Goal: Transaction & Acquisition: Purchase product/service

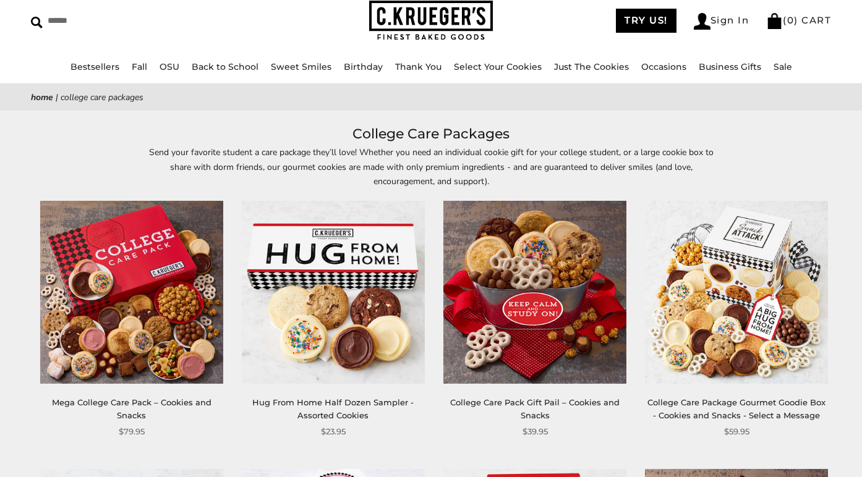
scroll to position [56, 0]
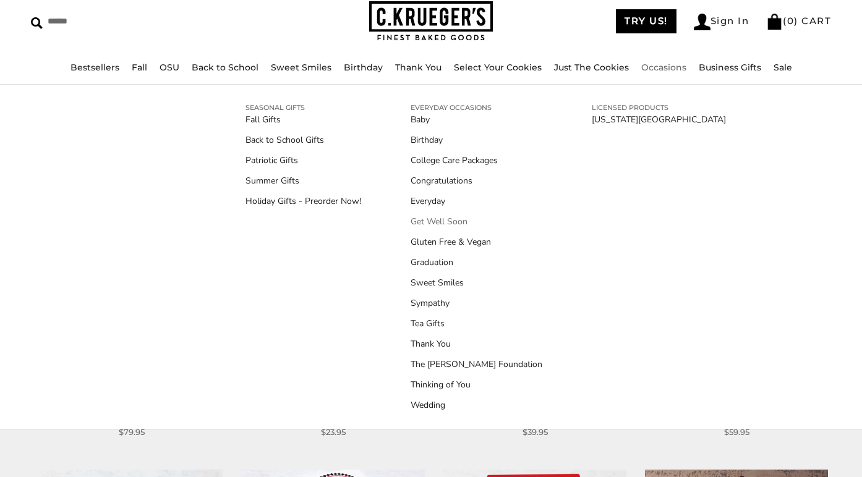
click at [434, 220] on link "Get Well Soon" at bounding box center [477, 221] width 132 height 13
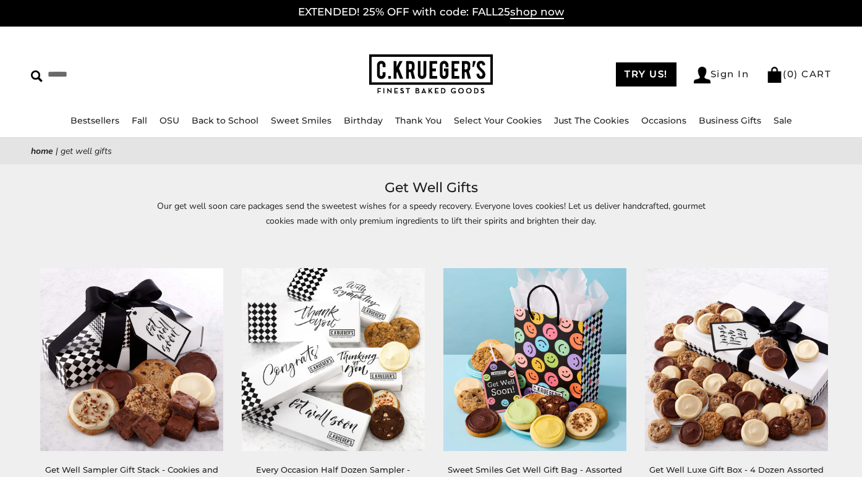
scroll to position [6, 0]
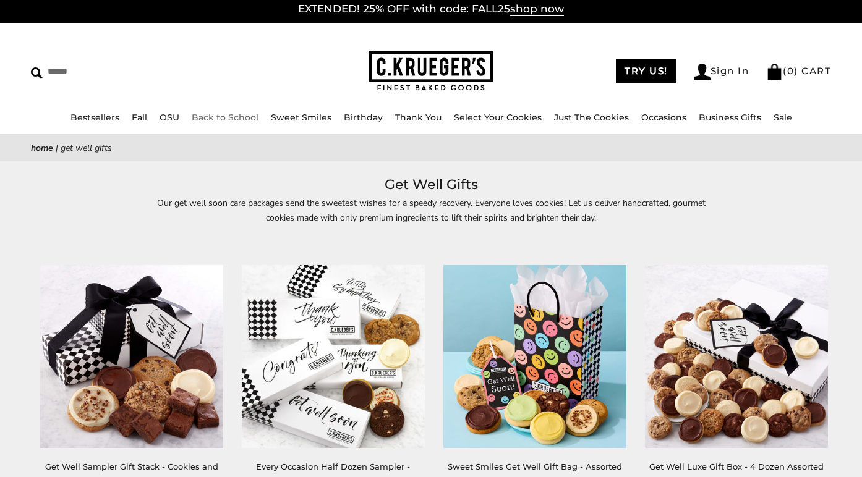
click at [220, 118] on link "Back to School" at bounding box center [225, 117] width 67 height 11
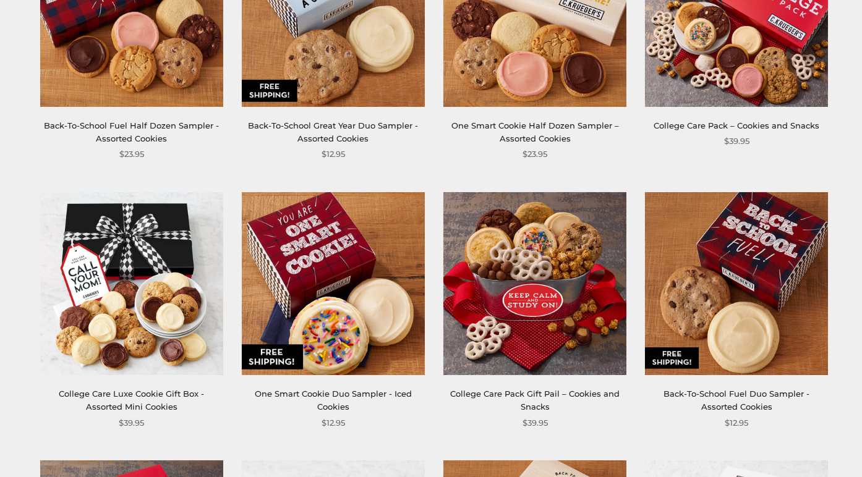
scroll to position [305, 0]
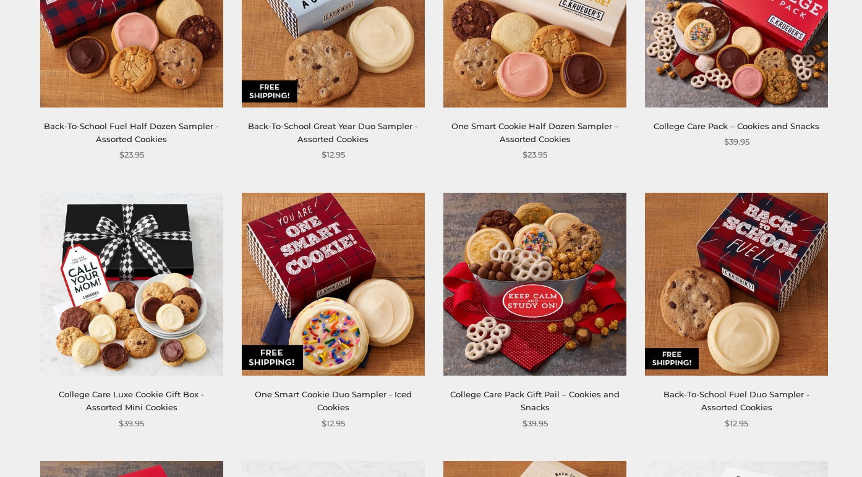
click at [738, 92] on img at bounding box center [736, 16] width 183 height 183
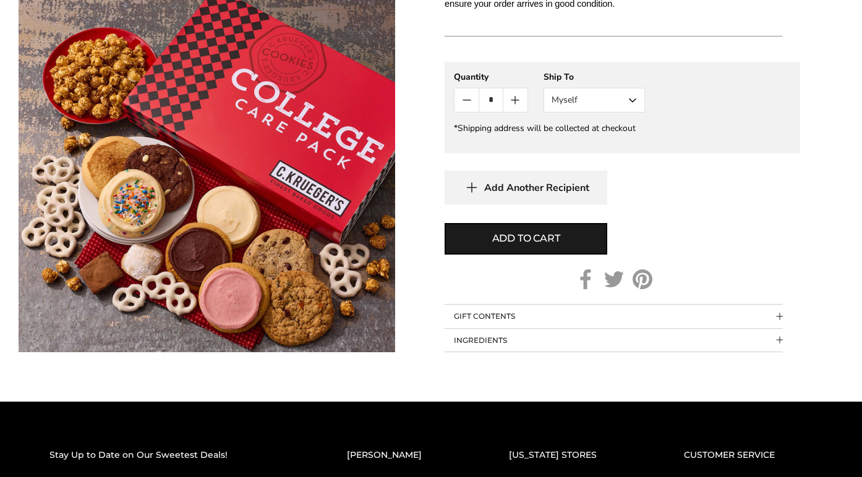
scroll to position [889, 0]
